Goal: Task Accomplishment & Management: Use online tool/utility

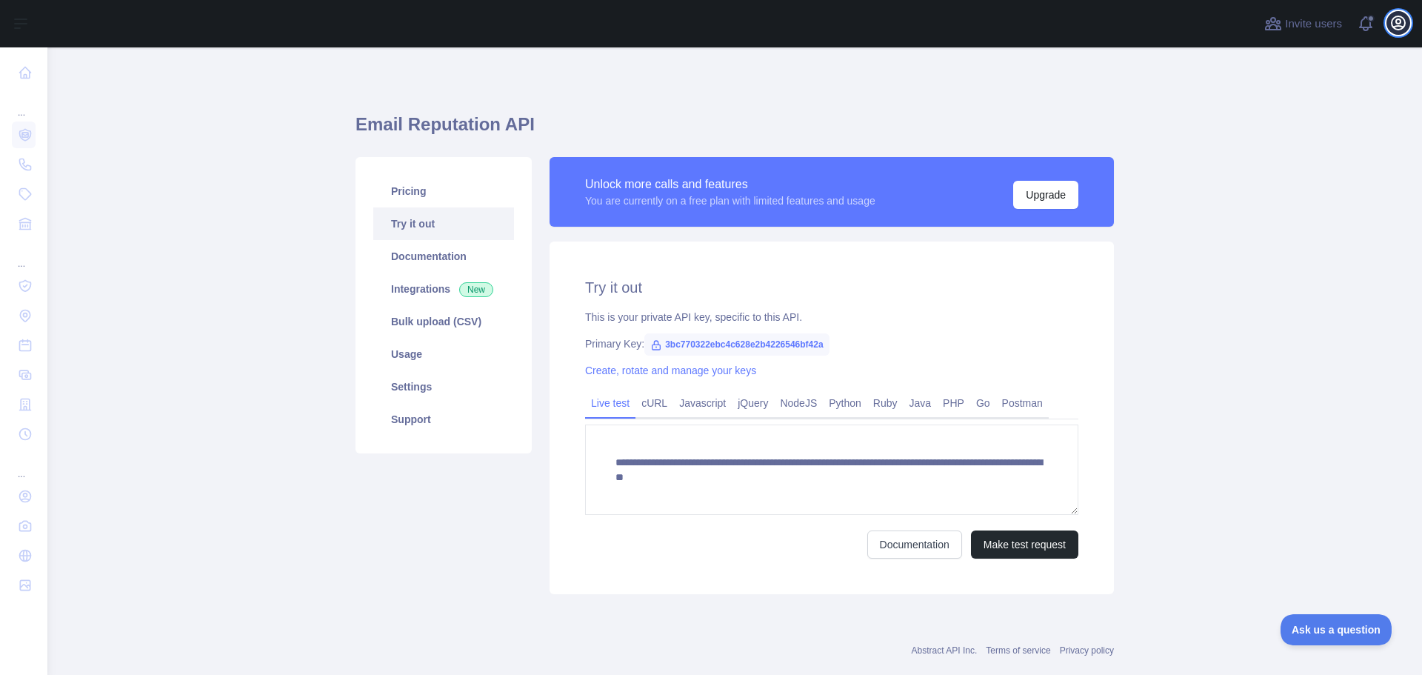
click at [1390, 21] on button "Open user menu" at bounding box center [1399, 23] width 24 height 24
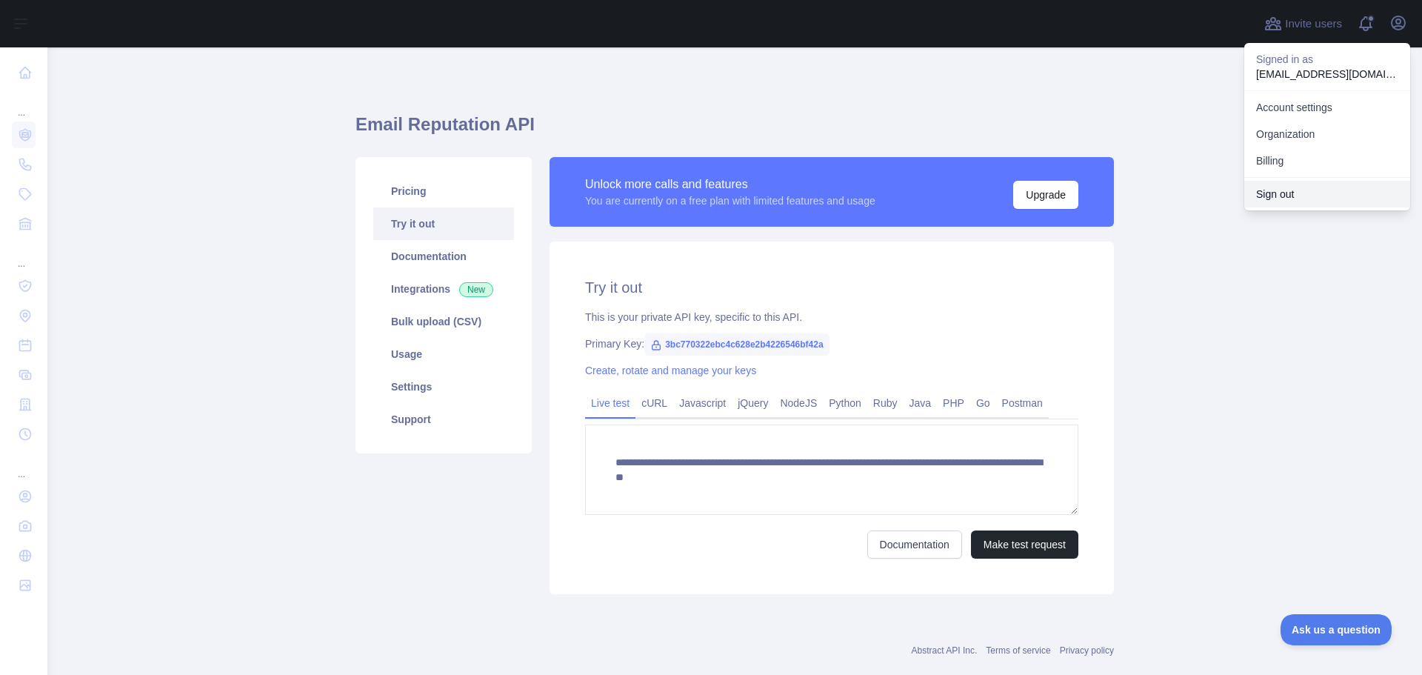
click at [1267, 193] on button "Sign out" at bounding box center [1327, 194] width 166 height 27
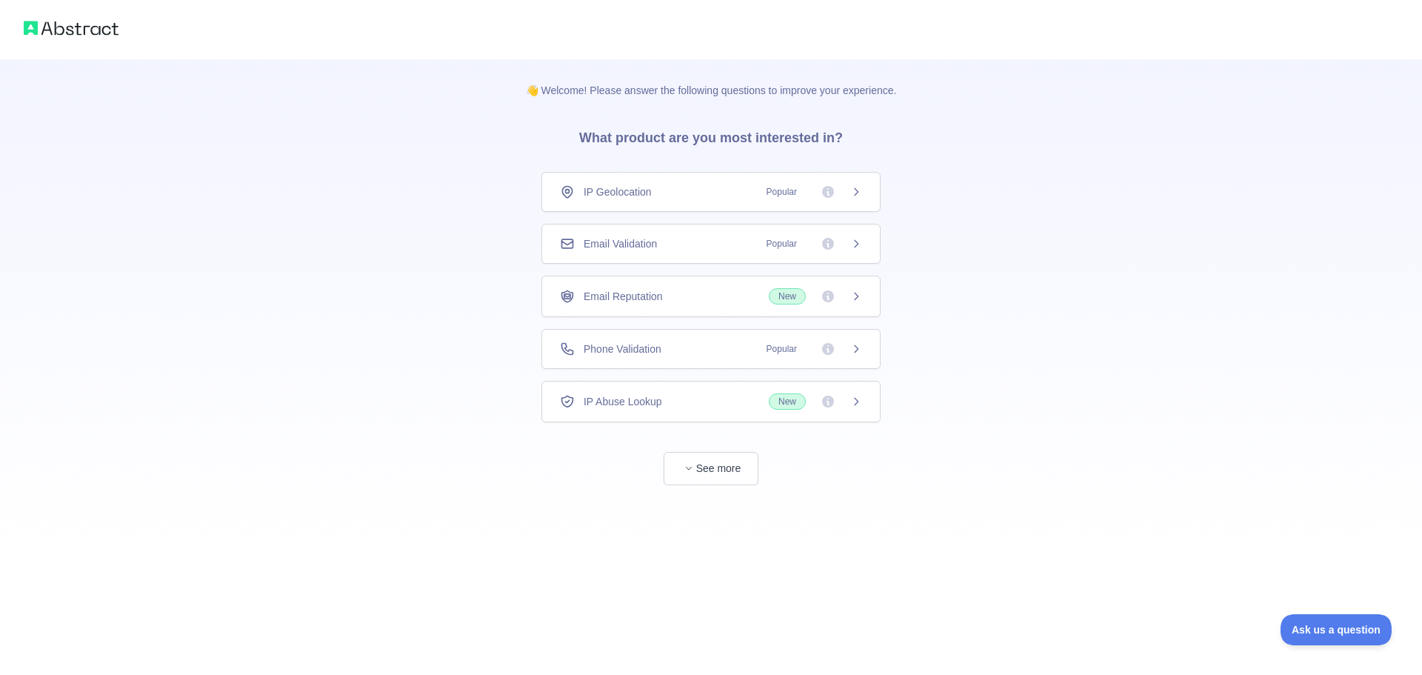
click at [637, 236] on div "Email Validation Popular" at bounding box center [710, 244] width 339 height 40
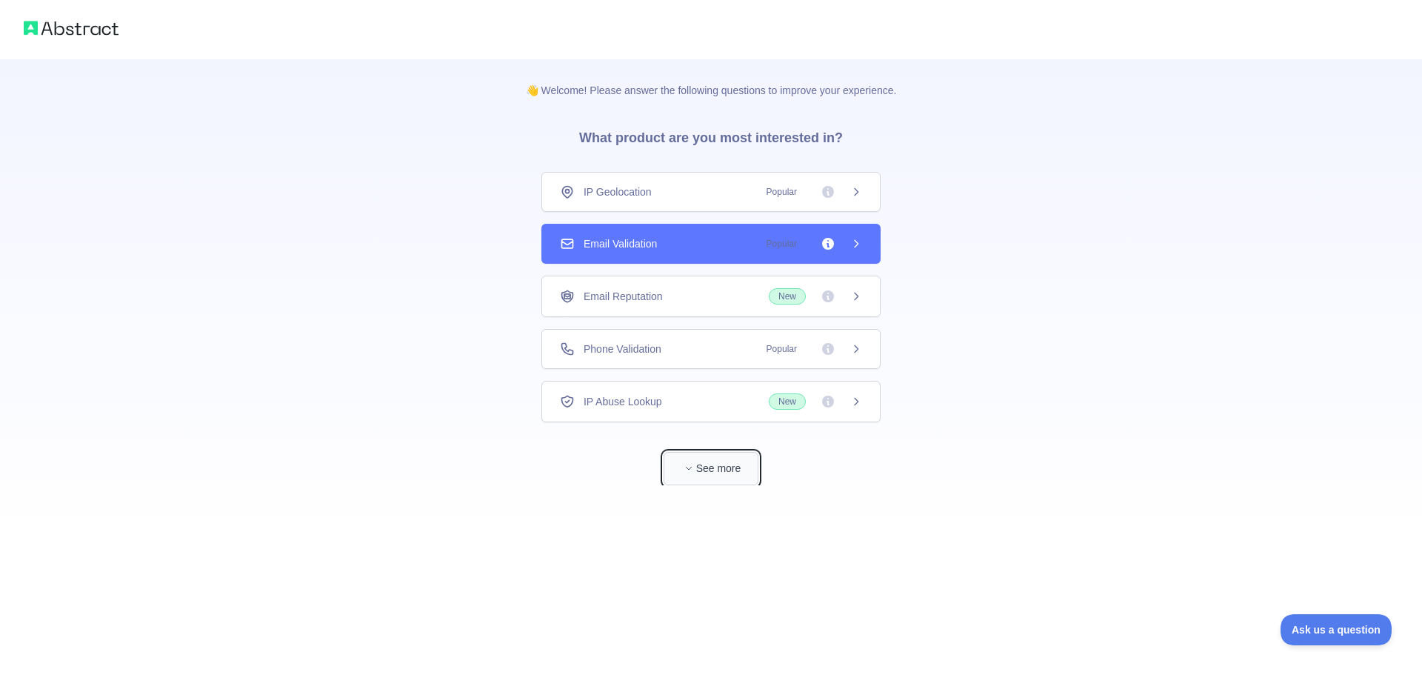
click at [695, 467] on span "button" at bounding box center [688, 468] width 15 height 15
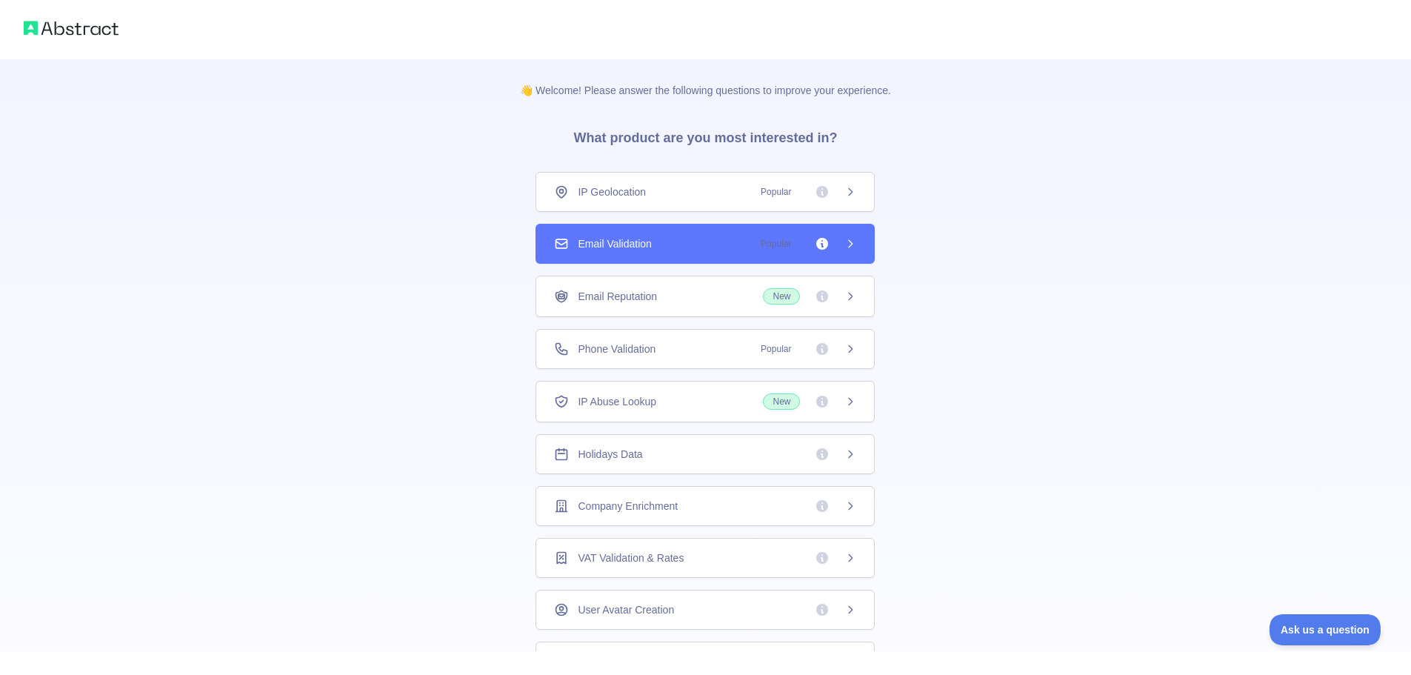
click at [678, 250] on div "Email Validation Popular" at bounding box center [705, 243] width 302 height 15
click at [684, 243] on div "Email Validation Popular" at bounding box center [705, 243] width 302 height 15
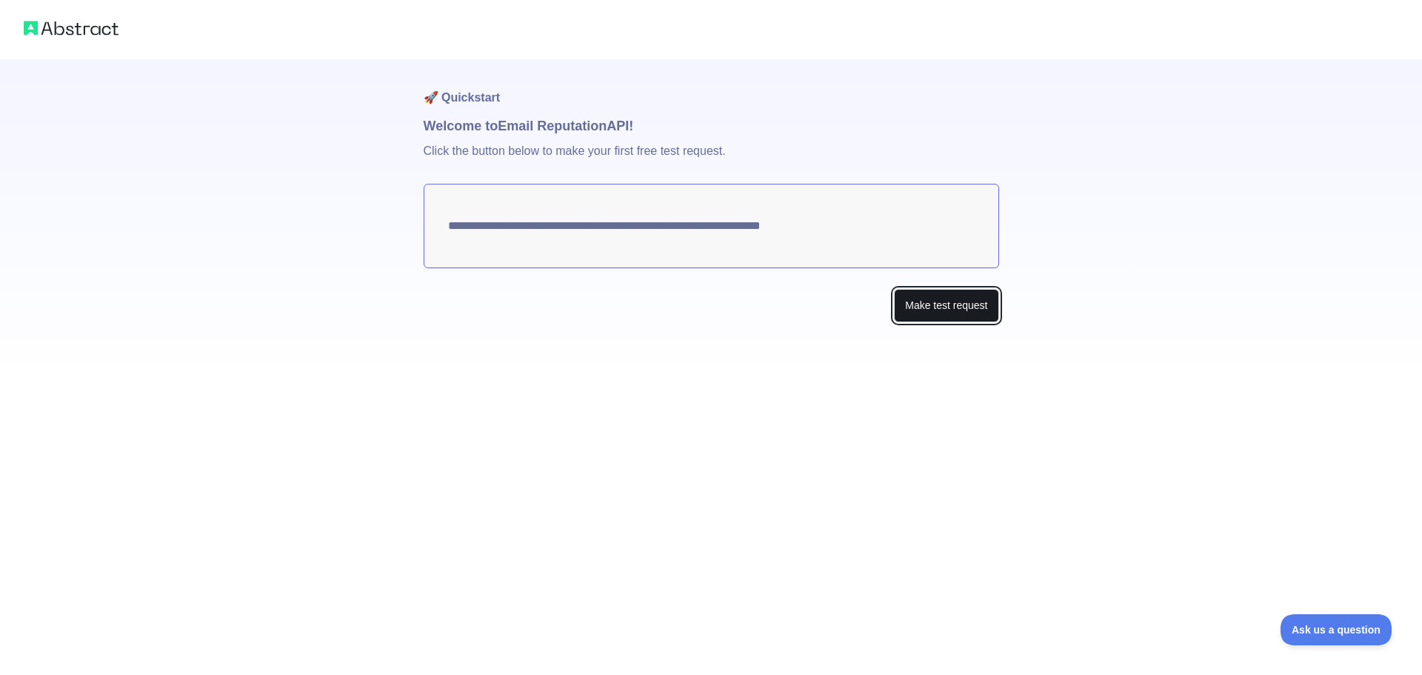
click at [961, 304] on button "Make test request" at bounding box center [946, 305] width 104 height 33
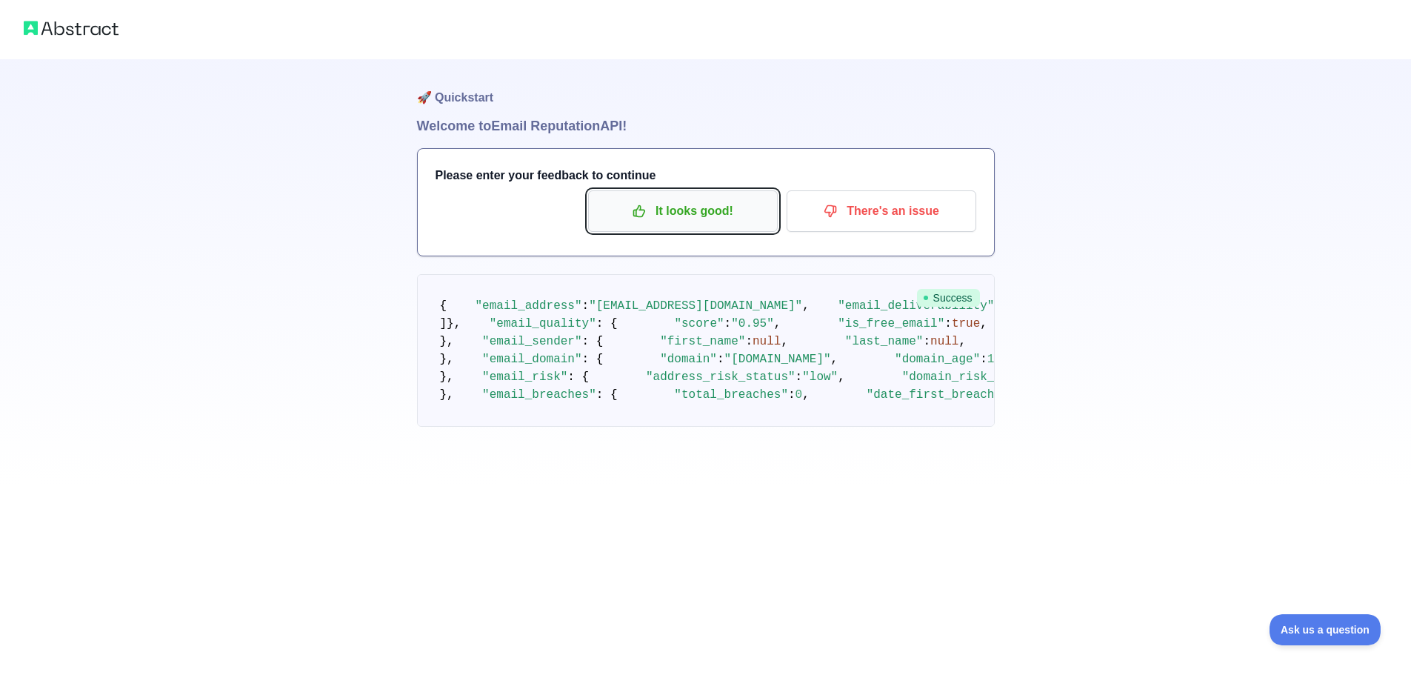
click at [679, 213] on p "It looks good!" at bounding box center [682, 211] width 167 height 25
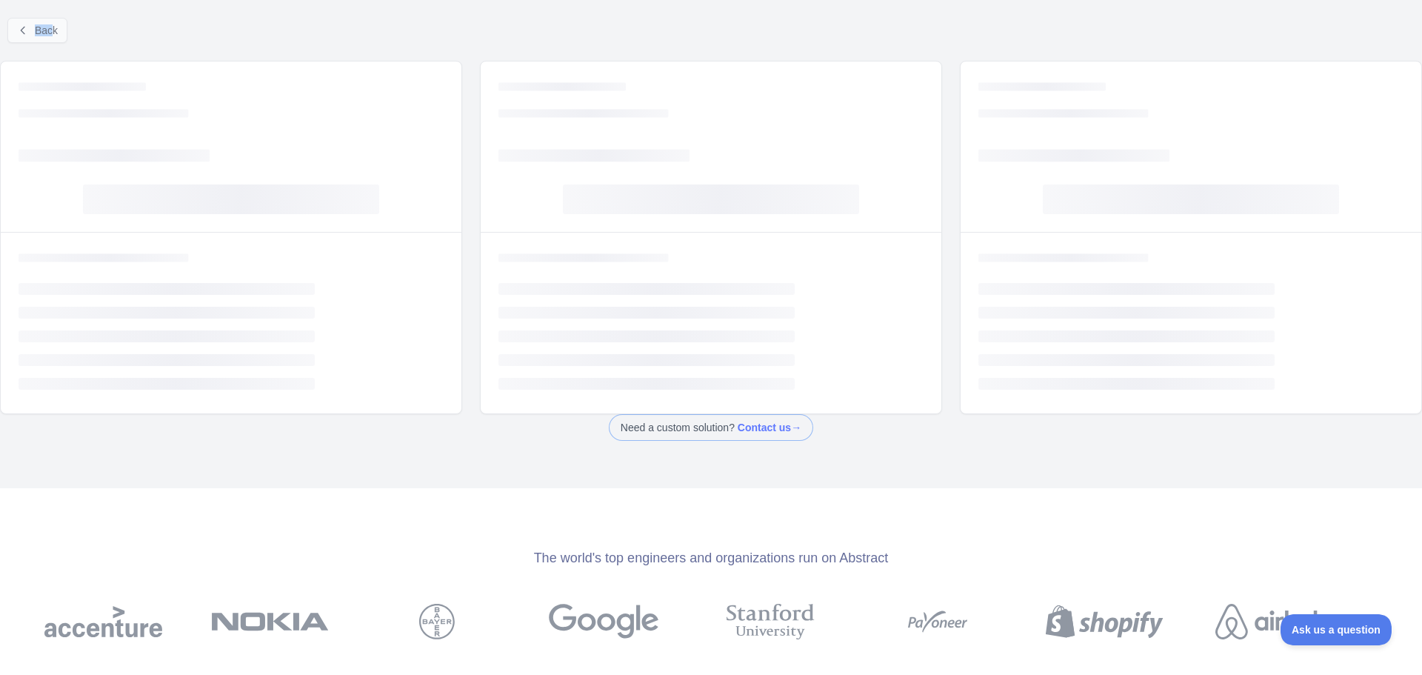
drag, startPoint x: 51, startPoint y: 16, endPoint x: 52, endPoint y: 30, distance: 13.4
click at [52, 26] on div "Back" at bounding box center [711, 30] width 1422 height 49
click at [52, 30] on span "Back" at bounding box center [46, 30] width 23 height 12
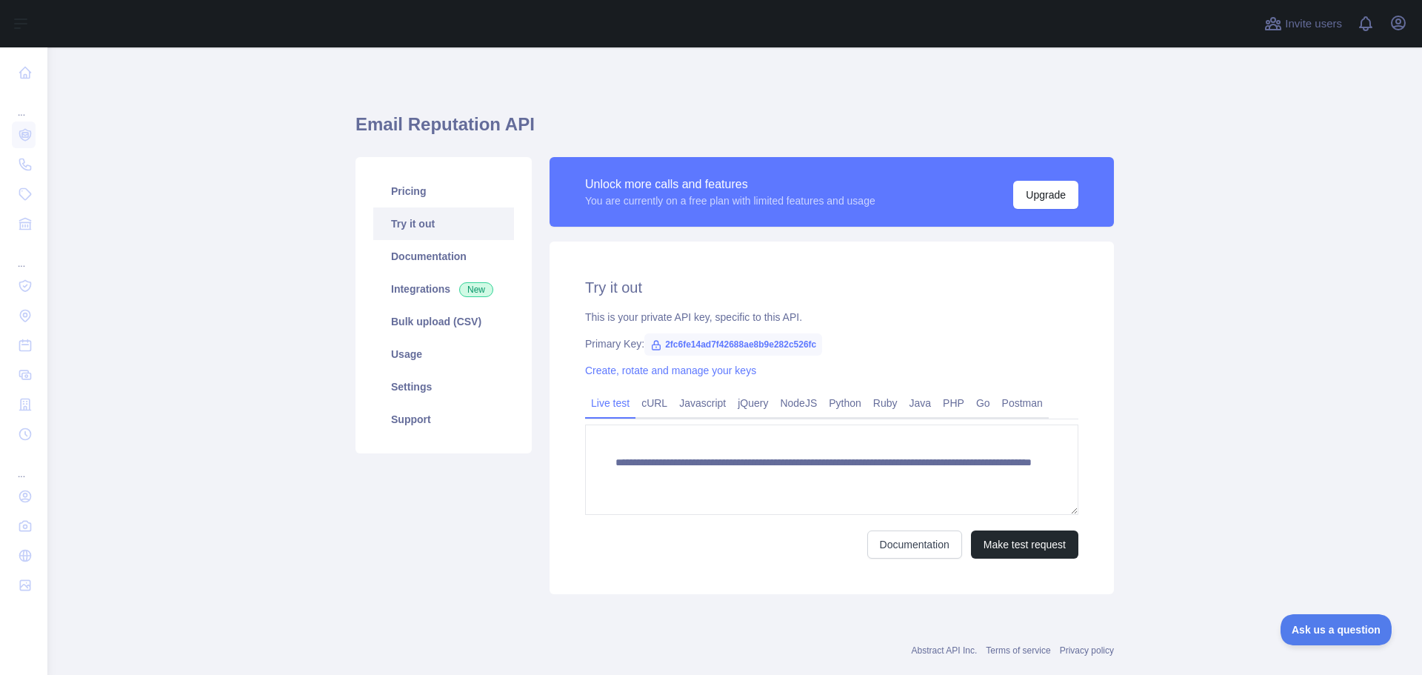
click at [727, 336] on span "2fc6fe14ad7f42688ae8b9e282c526fc" at bounding box center [733, 344] width 178 height 22
click at [728, 336] on span "2fc6fe14ad7f42688ae8b9e282c526fc" at bounding box center [733, 344] width 178 height 22
copy span "2fc6fe14ad7f42688ae8b9e282c526fc"
